Goal: Task Accomplishment & Management: Manage account settings

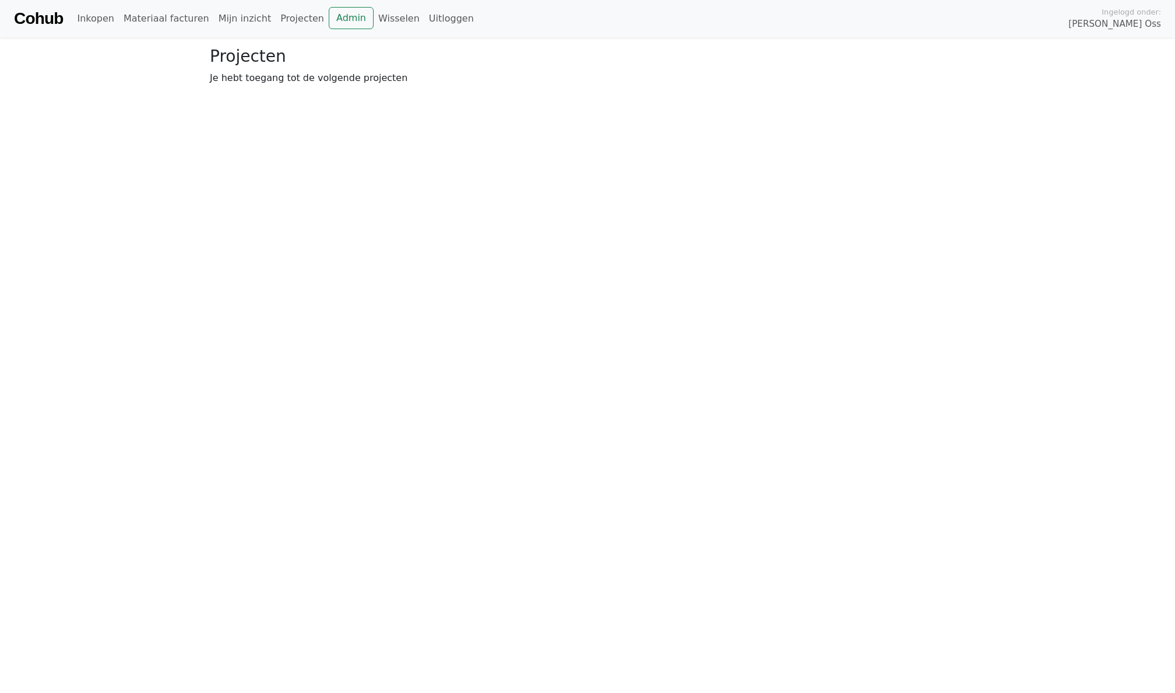
click at [166, 94] on html "Cohub Inkopen Materiaal facturen Mijn inzicht Projecten Admin Wisselen Uitlogge…" at bounding box center [587, 47] width 1175 height 94
click at [50, 14] on link "Cohub" at bounding box center [38, 19] width 49 height 28
click at [341, 22] on link "Admin" at bounding box center [351, 18] width 45 height 22
click at [381, 22] on link "Wisselen" at bounding box center [399, 18] width 51 height 23
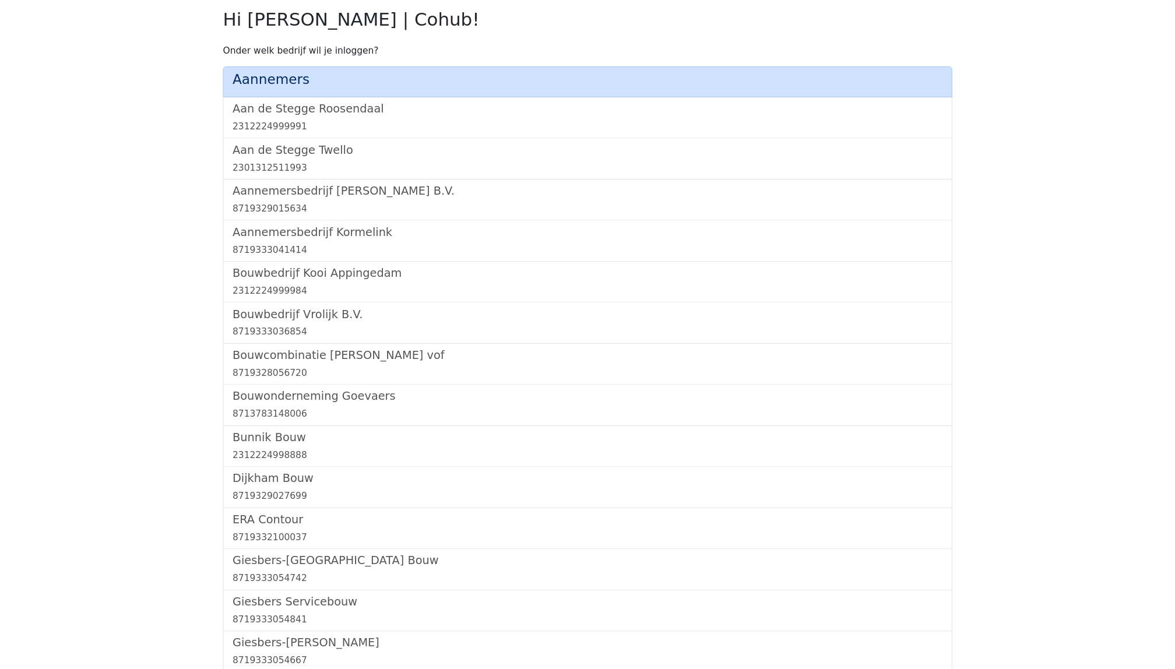
scroll to position [449, 0]
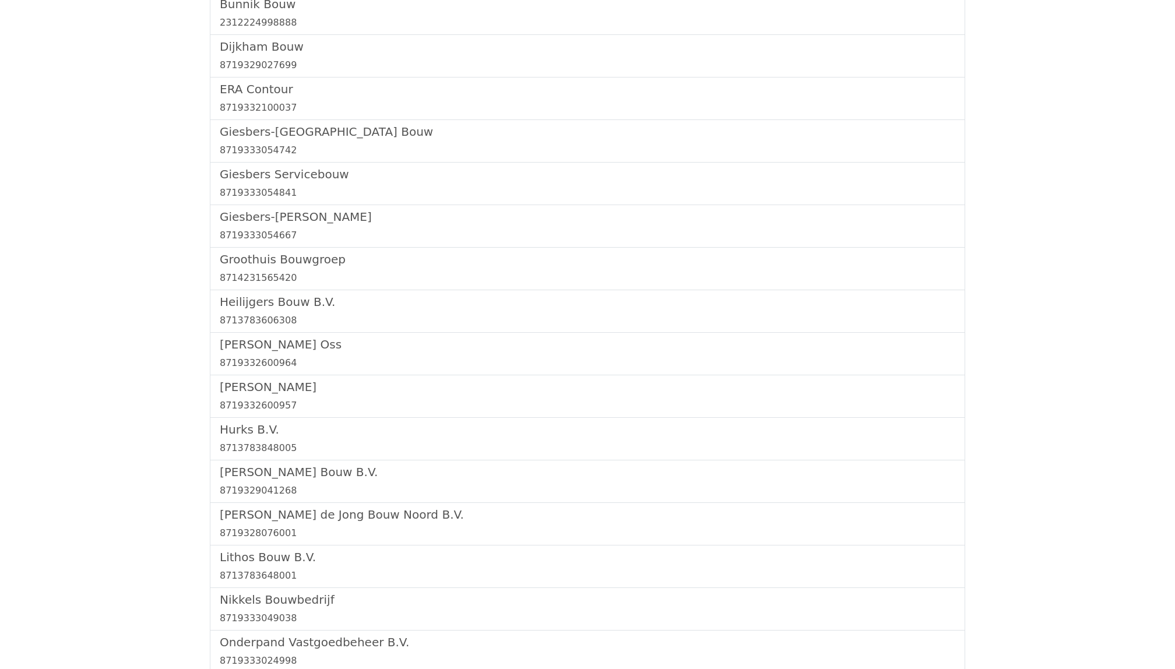
click at [238, 586] on div "Lithos Bouw B.V. 8713783648001" at bounding box center [587, 566] width 755 height 43
click at [240, 573] on div "8713783648001" at bounding box center [587, 576] width 735 height 14
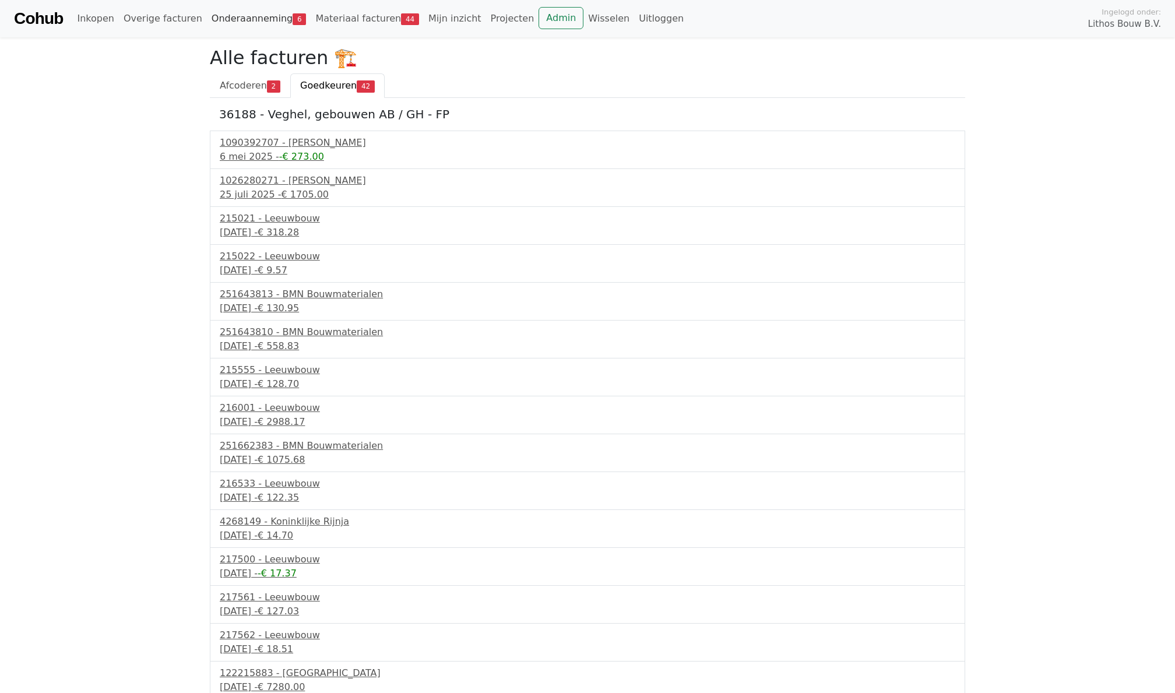
click at [243, 19] on link "Onderaanneming 6" at bounding box center [259, 18] width 104 height 23
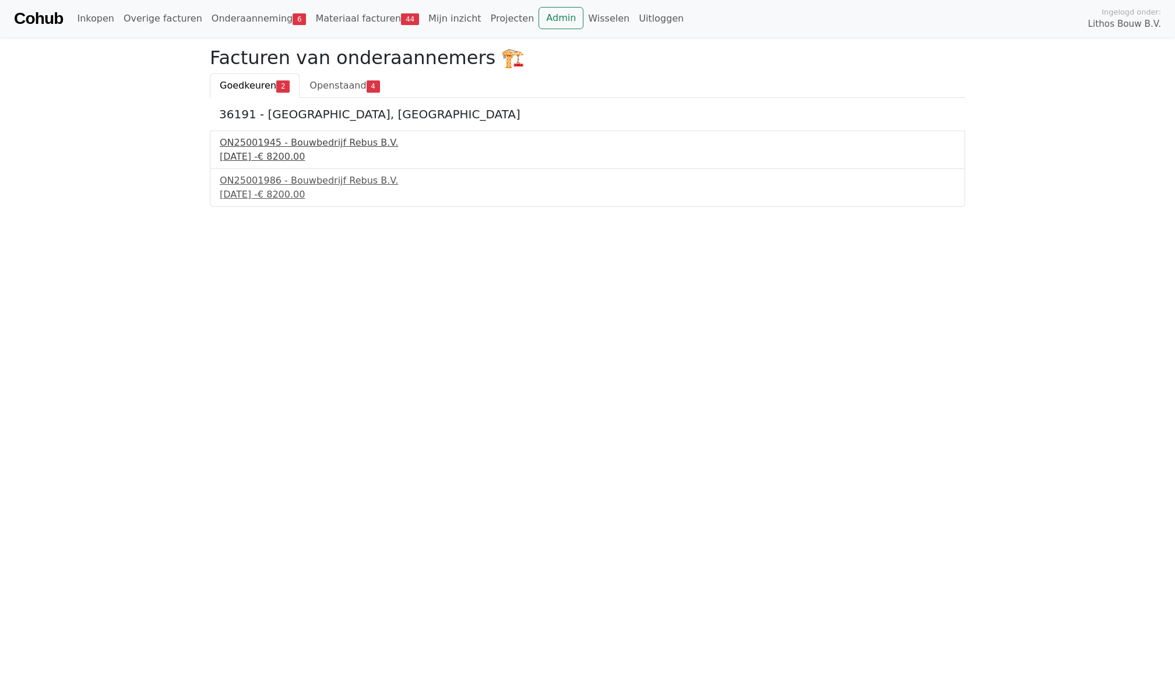
click at [262, 150] on div "[DATE] - € 8200.00" at bounding box center [587, 157] width 735 height 14
click at [219, 198] on div "ON25001986 - Bouwbedrijf Rebus B.V. 26 september 2025 - € 8200.00" at bounding box center [587, 188] width 755 height 38
click at [249, 188] on div "26 september 2025 - € 8200.00" at bounding box center [587, 195] width 735 height 14
click at [583, 26] on link "Wisselen" at bounding box center [608, 18] width 51 height 23
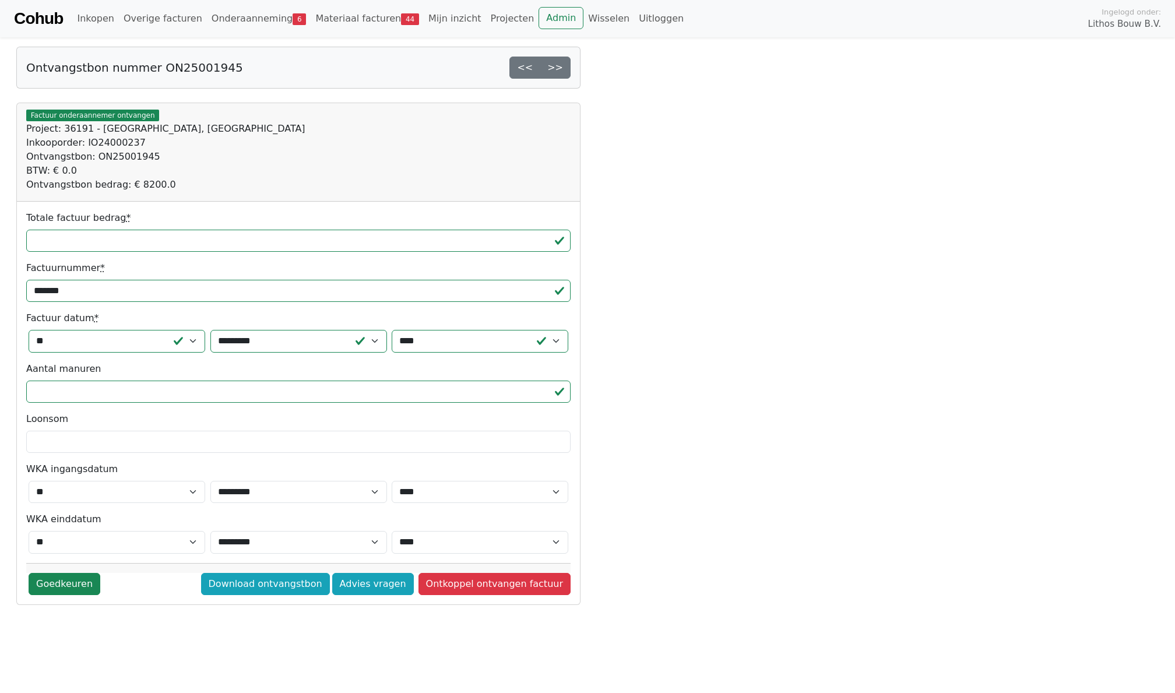
scroll to position [-7, 0]
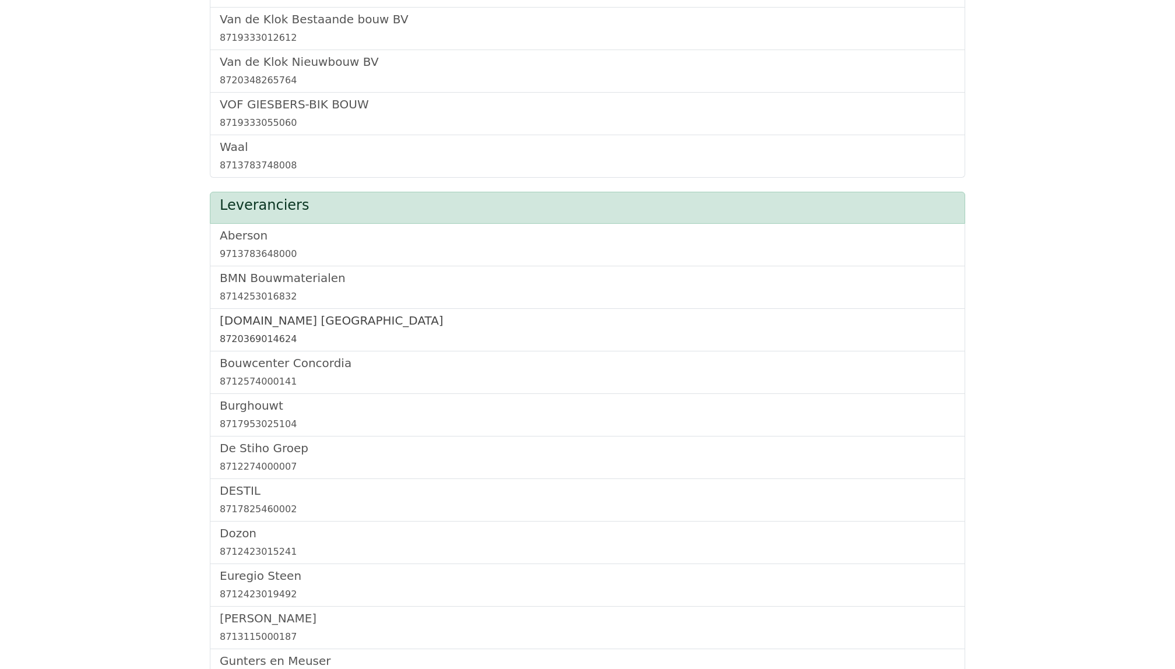
scroll to position [1255, 0]
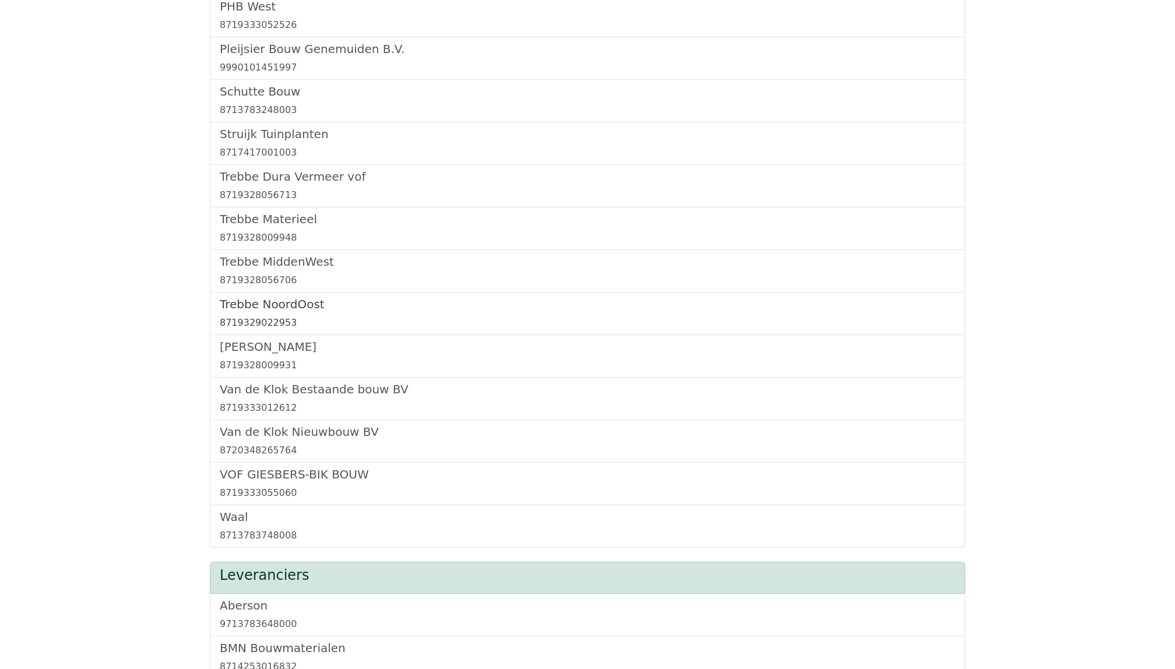
click at [261, 305] on h5 "Trebbe NoordOost" at bounding box center [587, 304] width 735 height 14
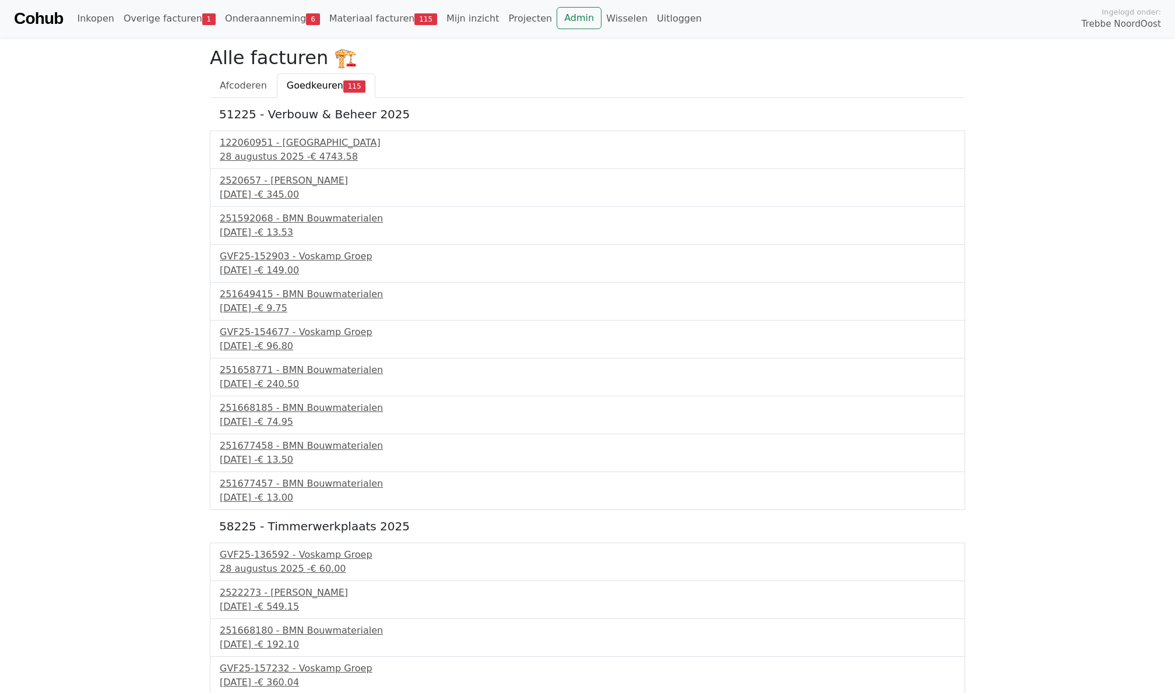
click at [252, 20] on link "Onderaanneming 6" at bounding box center [272, 18] width 104 height 23
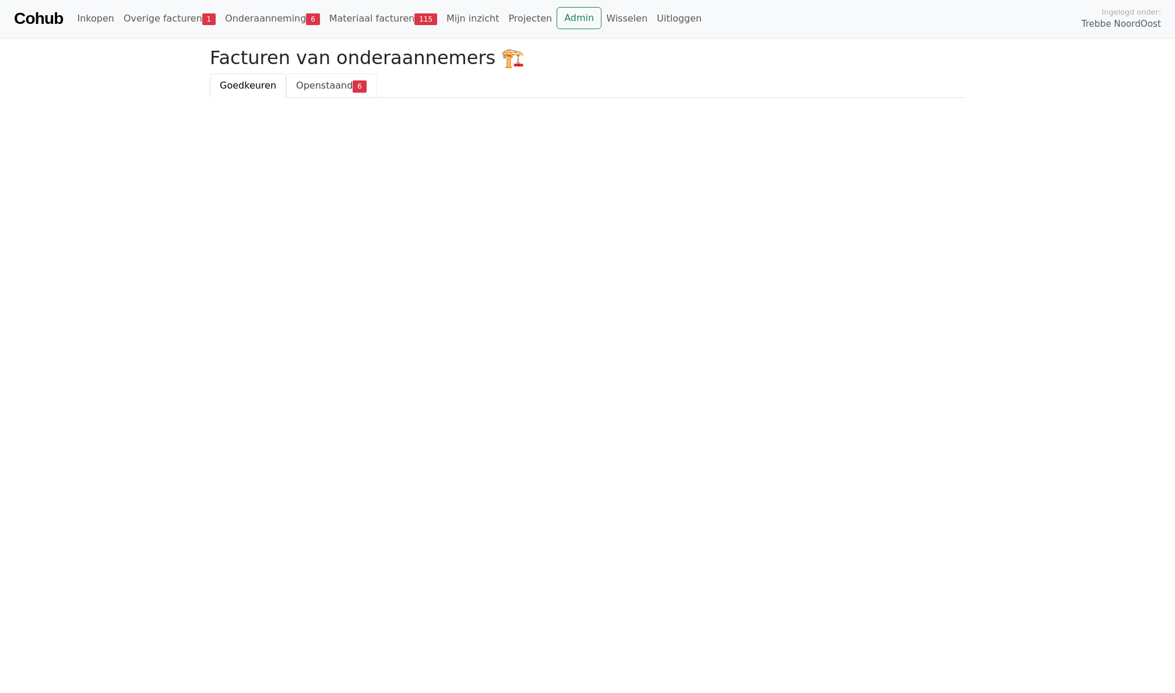
click at [315, 80] on span "Openstaand" at bounding box center [324, 85] width 57 height 11
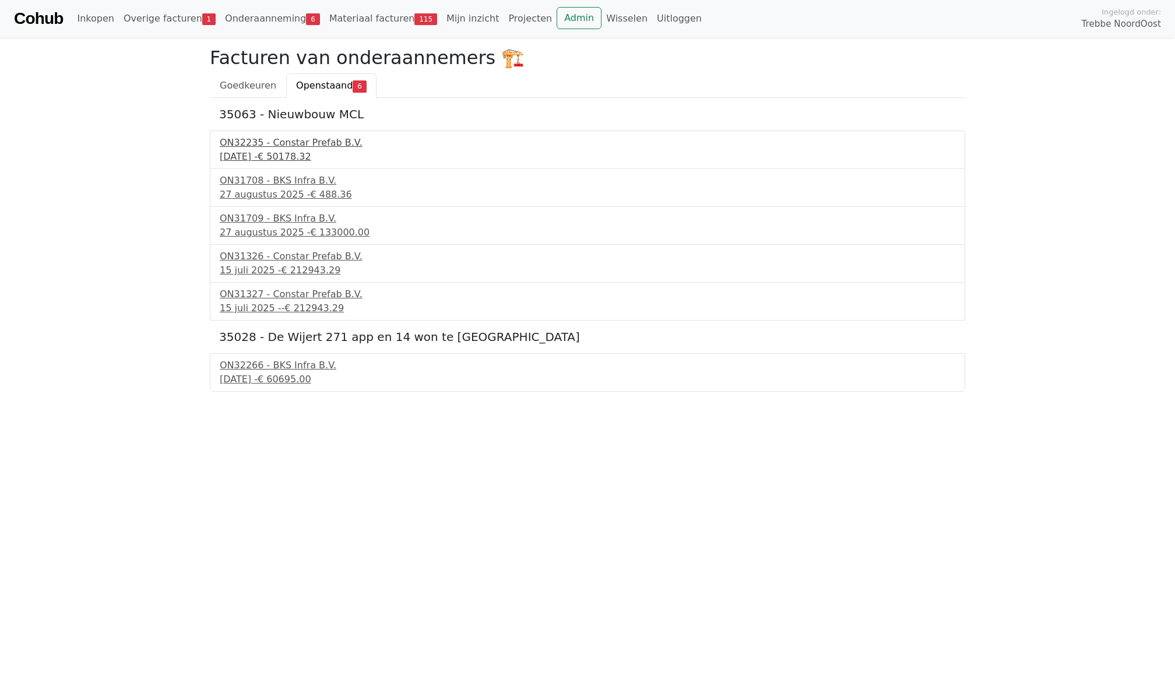
click at [299, 145] on div "ON32235 - Constar Prefab B.V." at bounding box center [587, 143] width 735 height 14
click at [146, 13] on link "Overige facturen 1" at bounding box center [169, 18] width 101 height 23
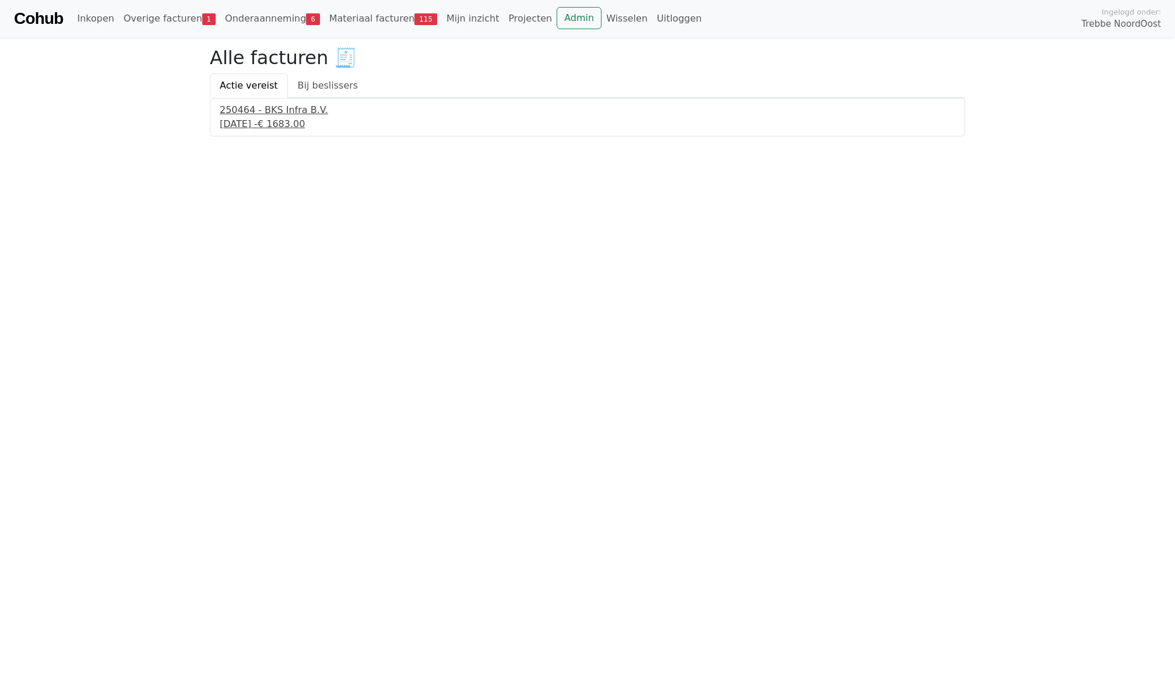
click at [261, 126] on div "[DATE] - € 1683.00" at bounding box center [587, 124] width 735 height 14
